Goal: Information Seeking & Learning: Learn about a topic

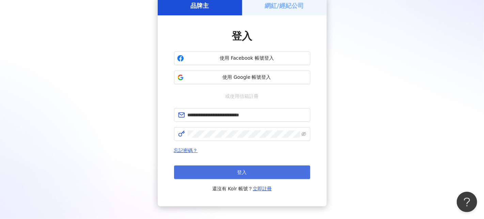
click at [242, 170] on span "登入" at bounding box center [243, 171] width 10 height 5
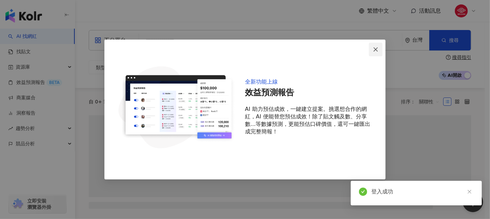
click at [374, 49] on icon "close" at bounding box center [375, 49] width 5 height 5
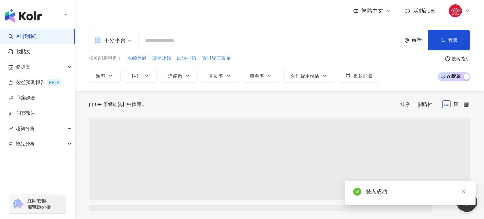
click at [272, 41] on input "search" at bounding box center [269, 40] width 257 height 13
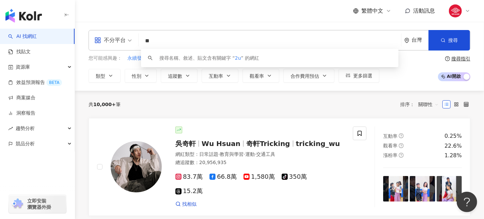
type input "*"
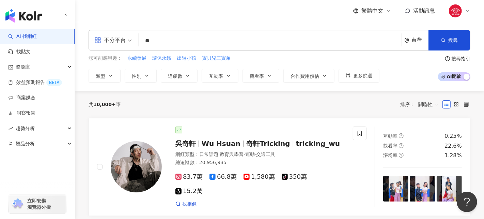
type input "*"
type input "**"
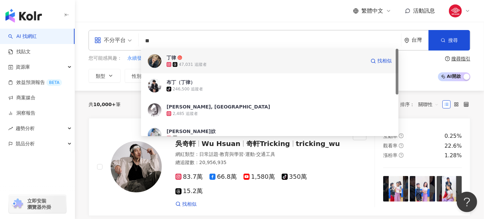
click at [220, 63] on div "47,031 追蹤者" at bounding box center [266, 64] width 199 height 7
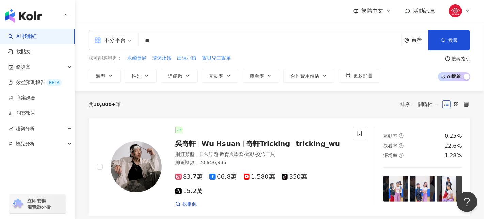
type input "*"
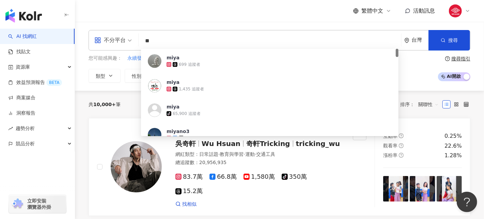
type input "*"
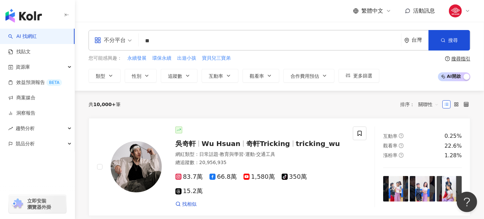
type input "**"
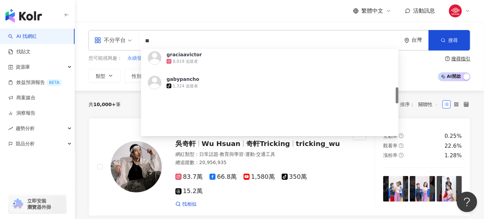
scroll to position [205, 0]
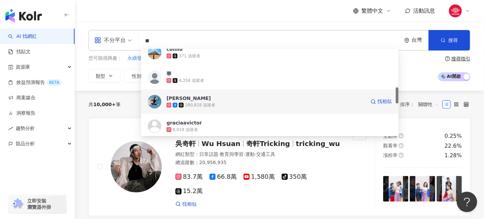
click at [192, 104] on div "280,818 追蹤者" at bounding box center [200, 105] width 30 height 6
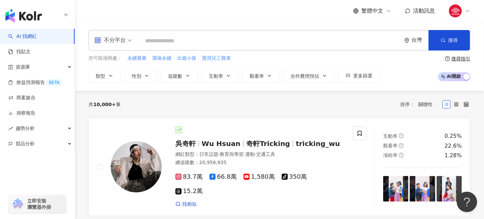
click at [170, 40] on input "search" at bounding box center [269, 40] width 257 height 13
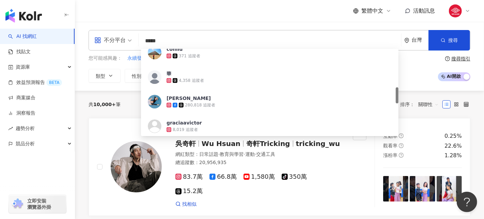
type input "****"
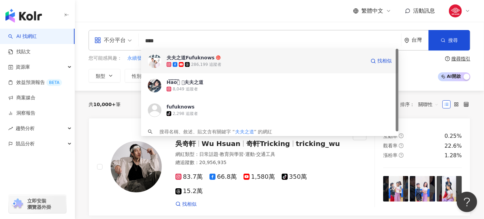
click at [198, 62] on div "286,199 追蹤者" at bounding box center [206, 65] width 30 height 6
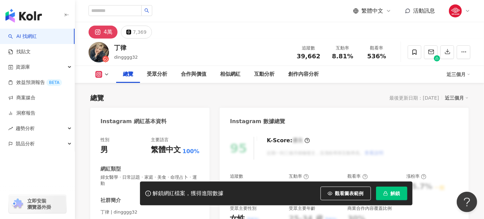
click at [393, 194] on span "解鎖" at bounding box center [396, 193] width 10 height 5
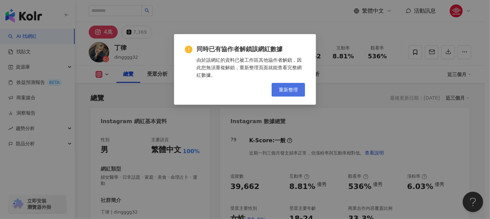
click at [280, 89] on span "重新整理" at bounding box center [288, 89] width 19 height 5
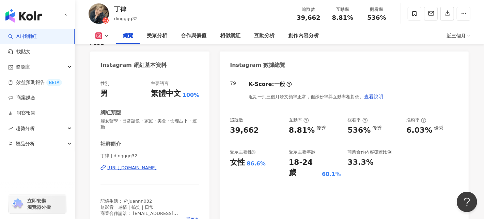
scroll to position [68, 0]
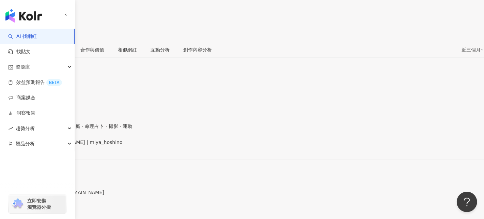
scroll to position [238, 0]
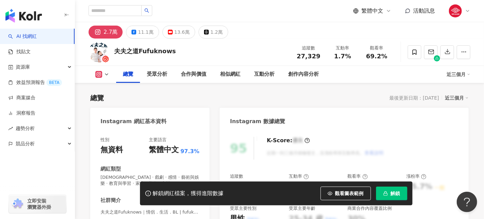
click at [387, 195] on icon "button" at bounding box center [386, 193] width 5 height 5
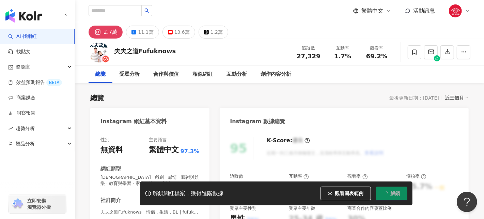
scroll to position [34, 0]
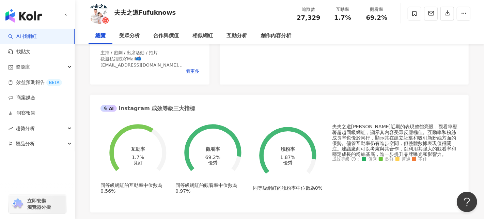
scroll to position [34, 0]
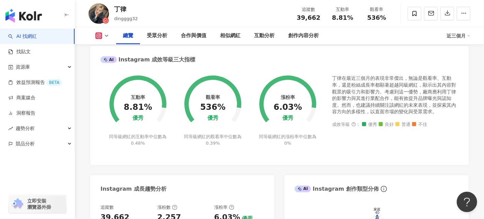
scroll to position [238, 0]
